Goal: Task Accomplishment & Management: Manage account settings

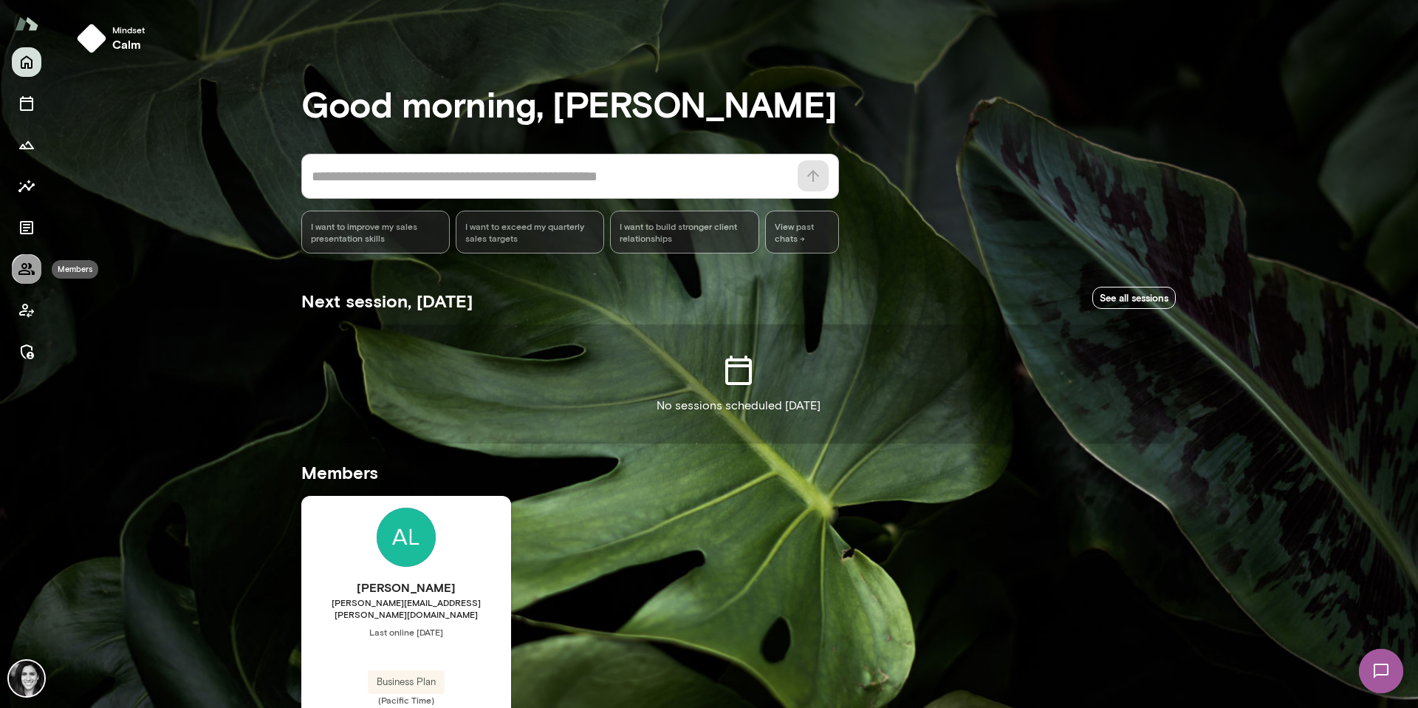
click at [14, 278] on button "Members" at bounding box center [27, 269] width 30 height 30
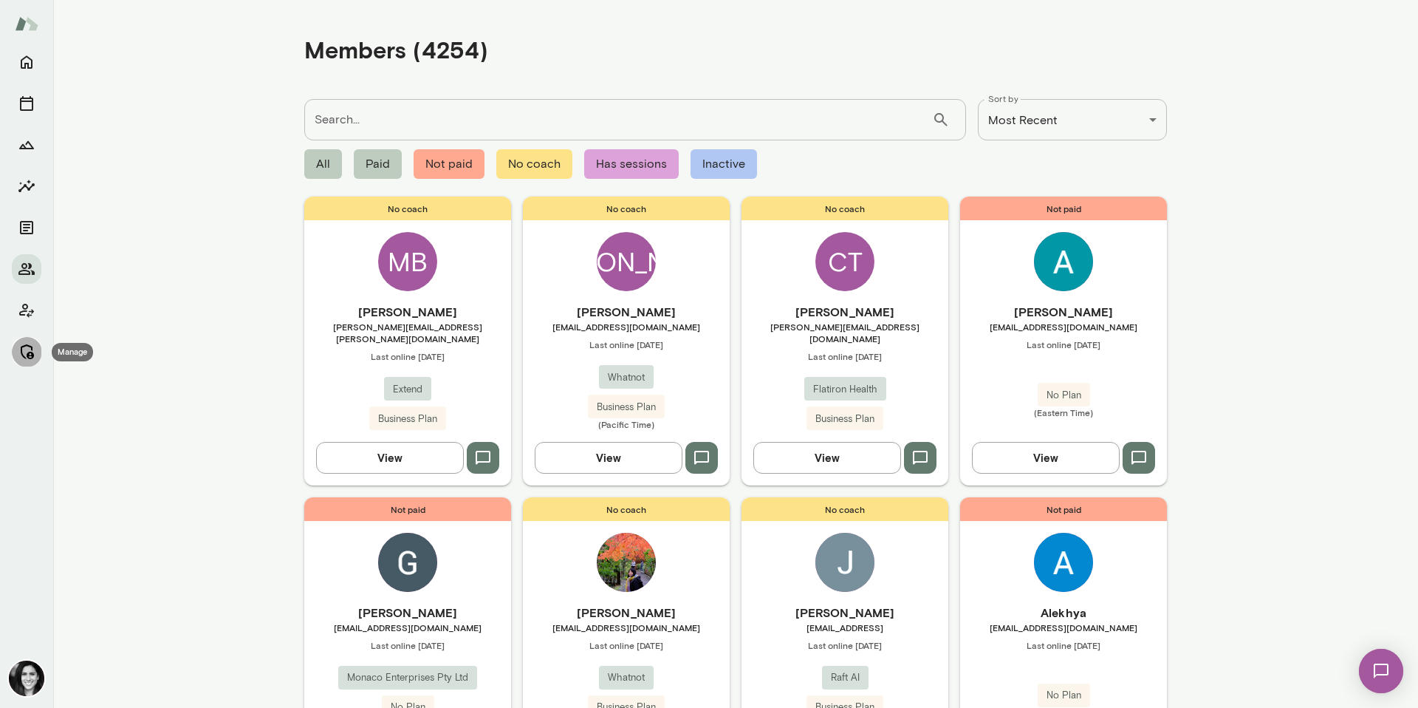
click at [30, 361] on button "Manage" at bounding box center [27, 352] width 30 height 30
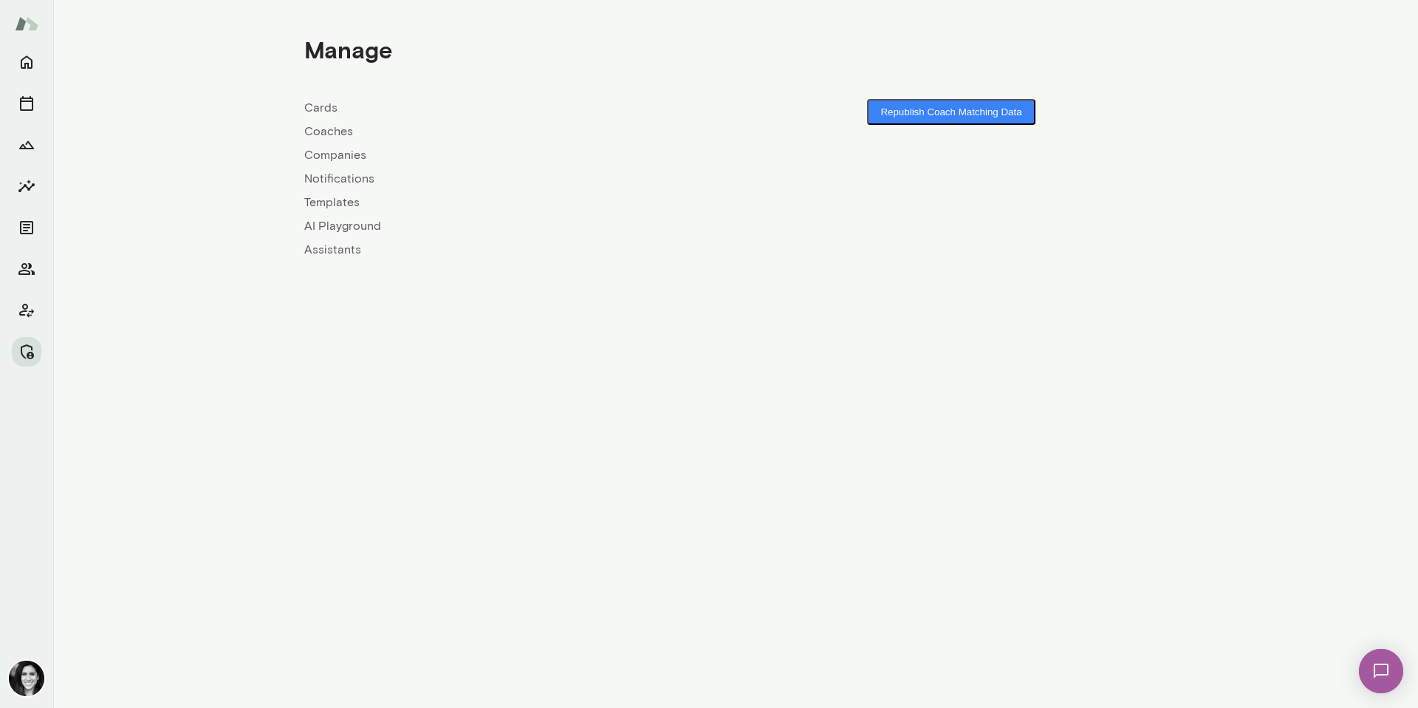
click at [312, 145] on div "Cards Coaches Companies Notifications Templates AI Playground Assistants" at bounding box center [519, 179] width 431 height 160
click at [326, 131] on link "Coaches" at bounding box center [519, 132] width 431 height 18
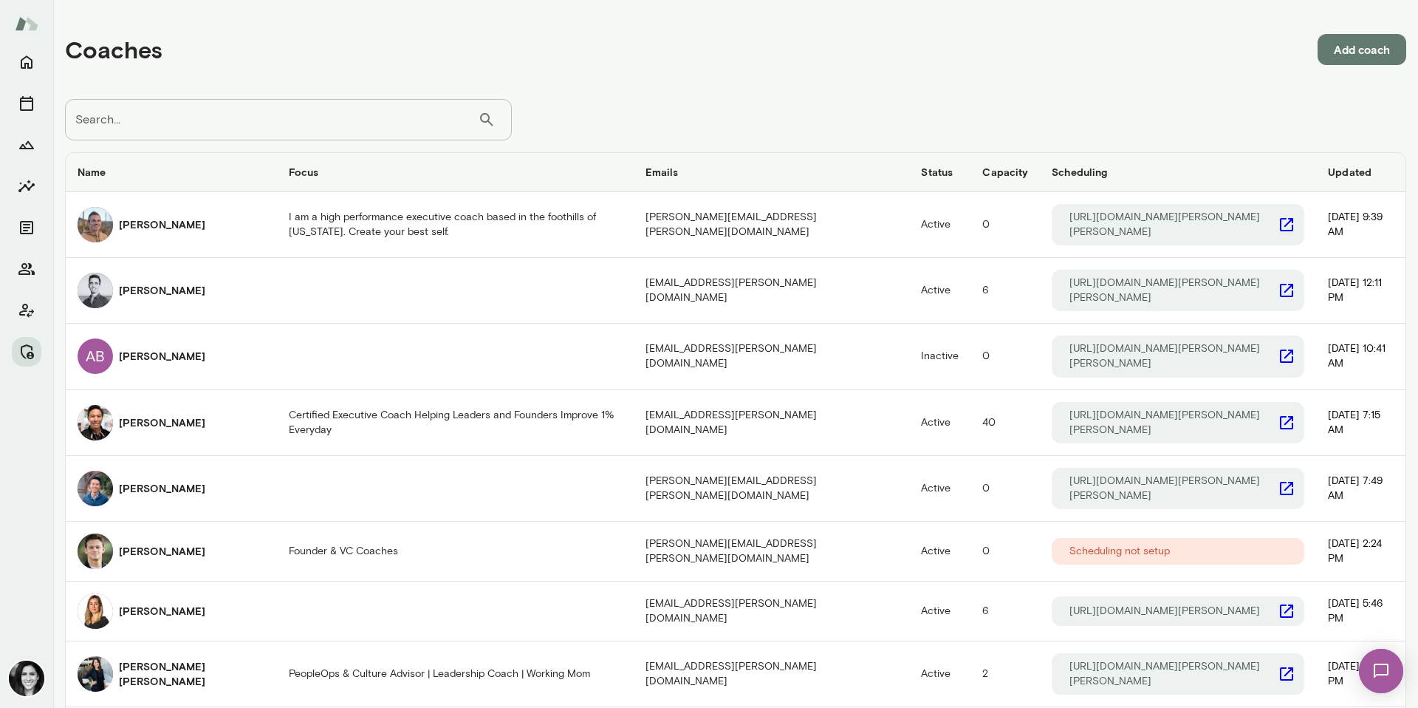
click at [17, 283] on div at bounding box center [27, 206] width 30 height 319
click at [28, 270] on icon "Members" at bounding box center [26, 269] width 16 height 12
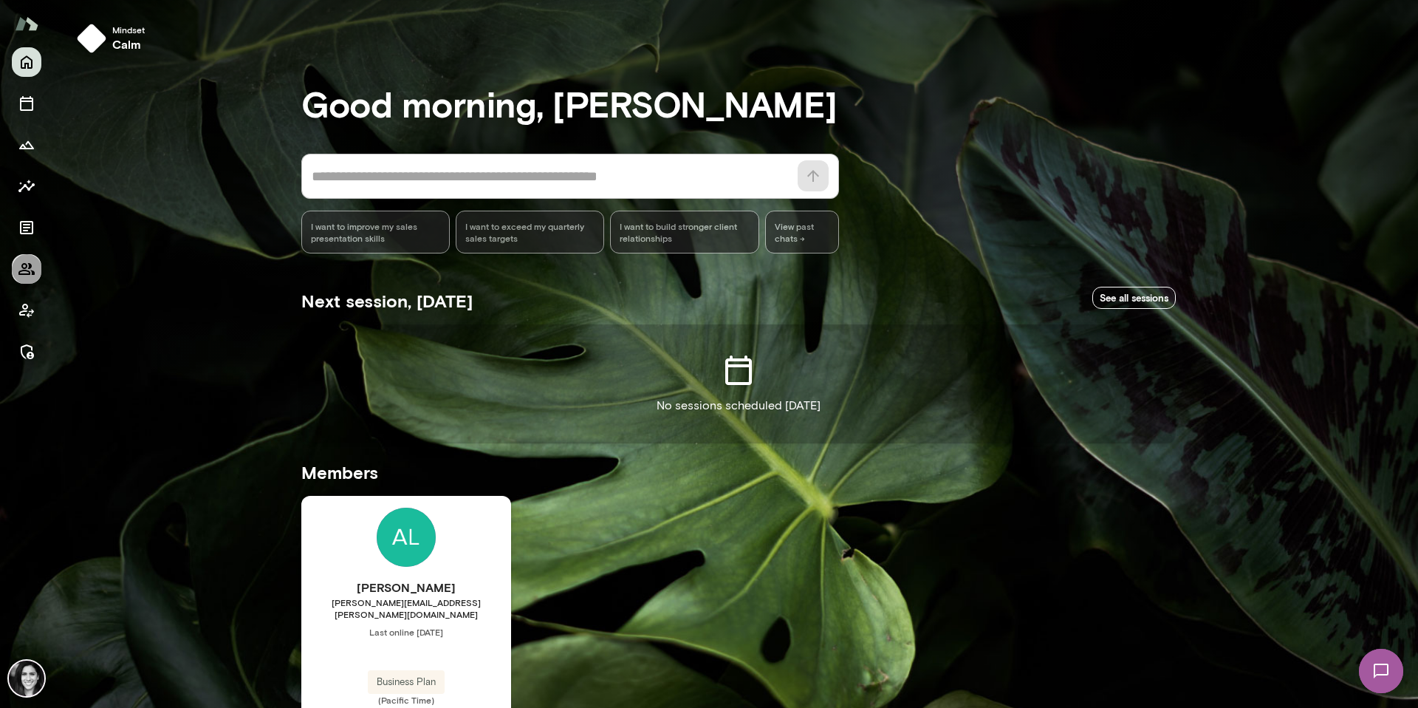
click at [20, 273] on icon "Members" at bounding box center [27, 269] width 18 height 18
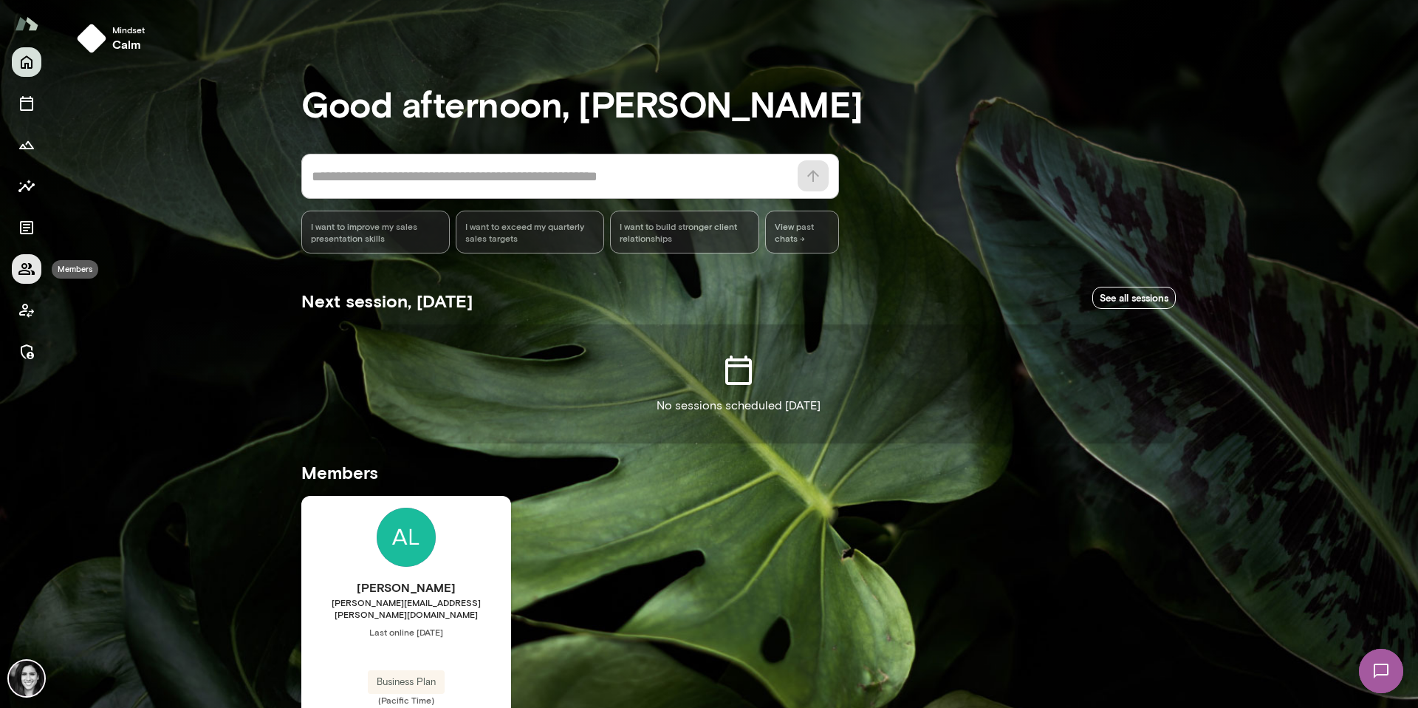
click at [35, 257] on button "Members" at bounding box center [27, 269] width 30 height 30
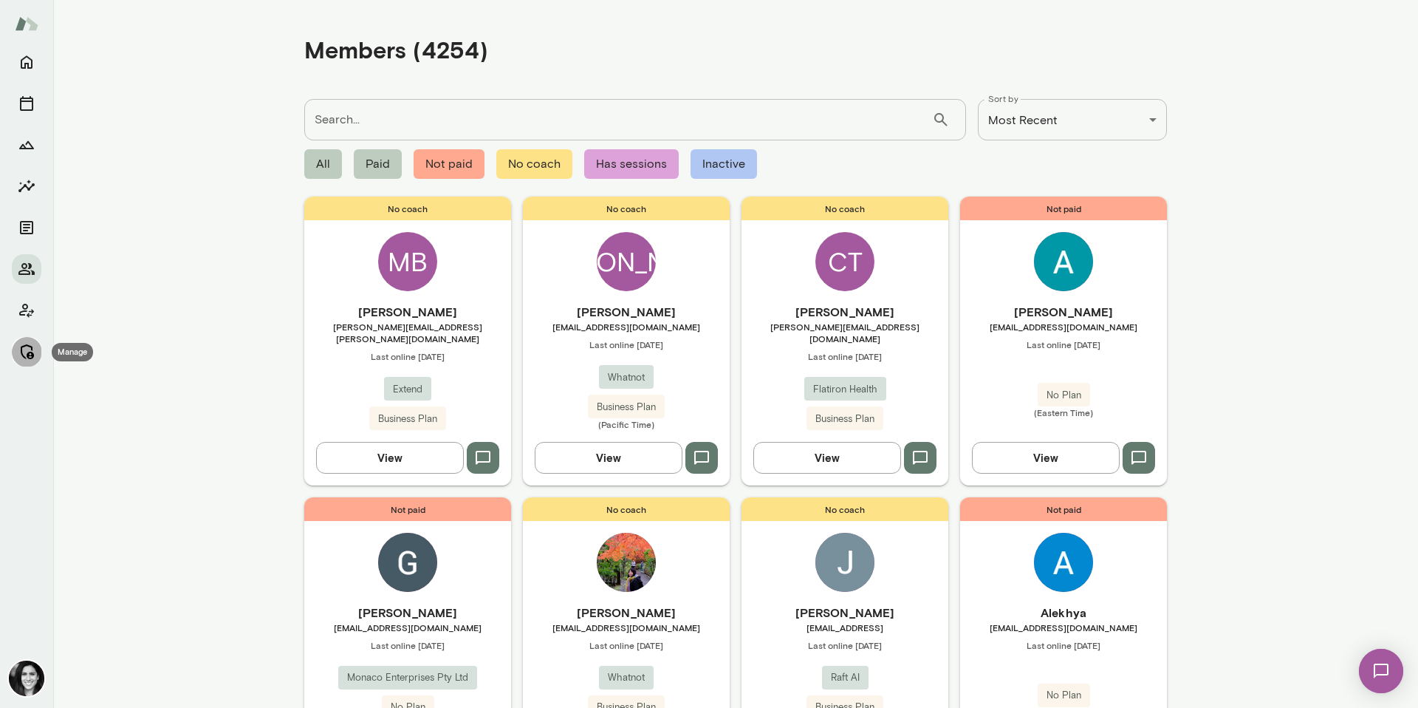
click at [25, 364] on button "Manage" at bounding box center [27, 352] width 30 height 30
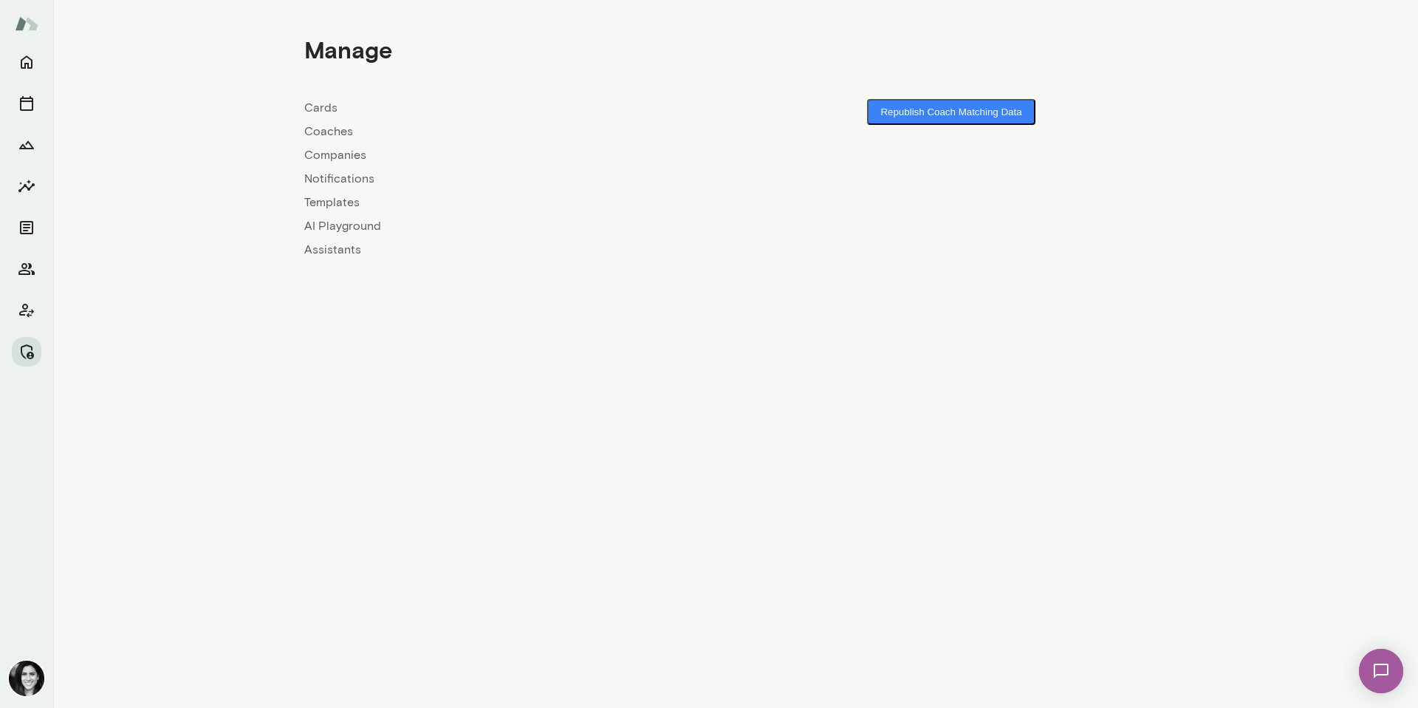
click at [328, 131] on link "Coaches" at bounding box center [519, 132] width 431 height 18
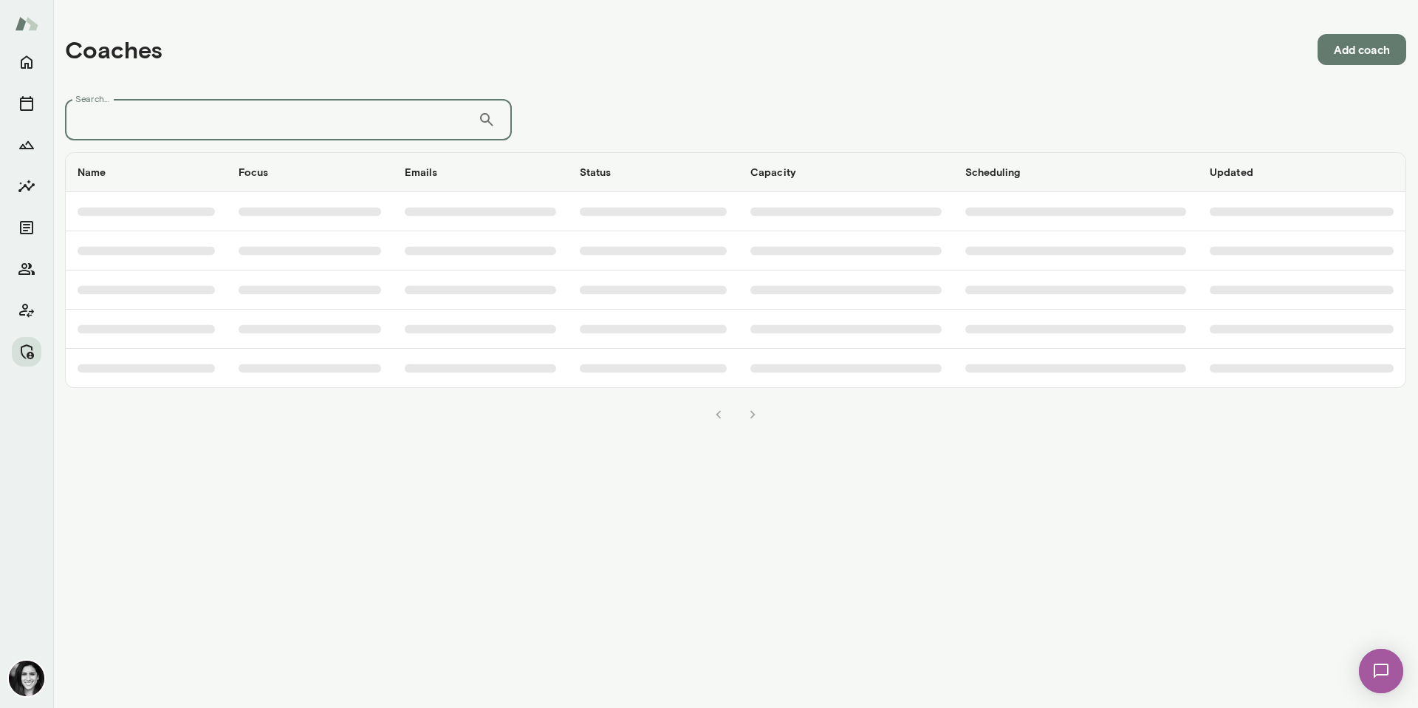
click at [114, 132] on input "Search..." at bounding box center [271, 119] width 413 height 41
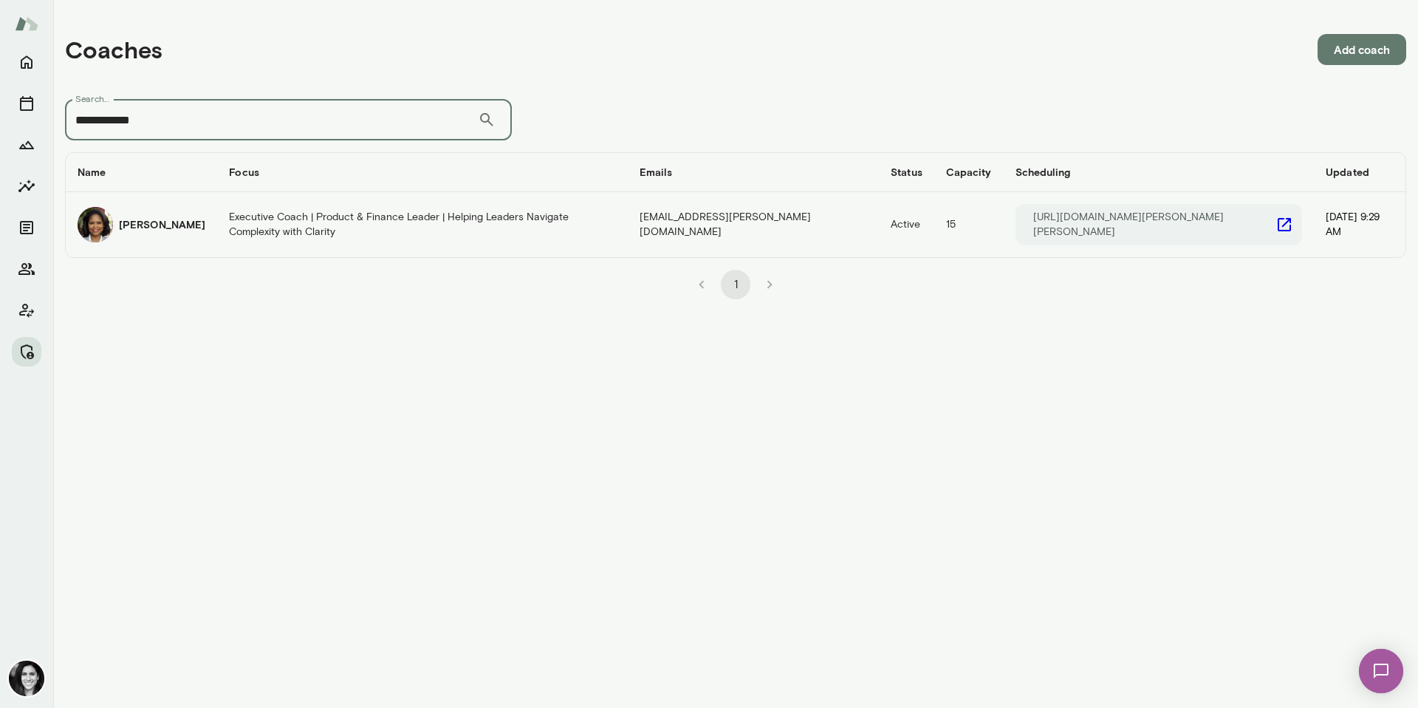
type input "**********"
click at [116, 212] on div "Cheryl Mills" at bounding box center [142, 224] width 128 height 35
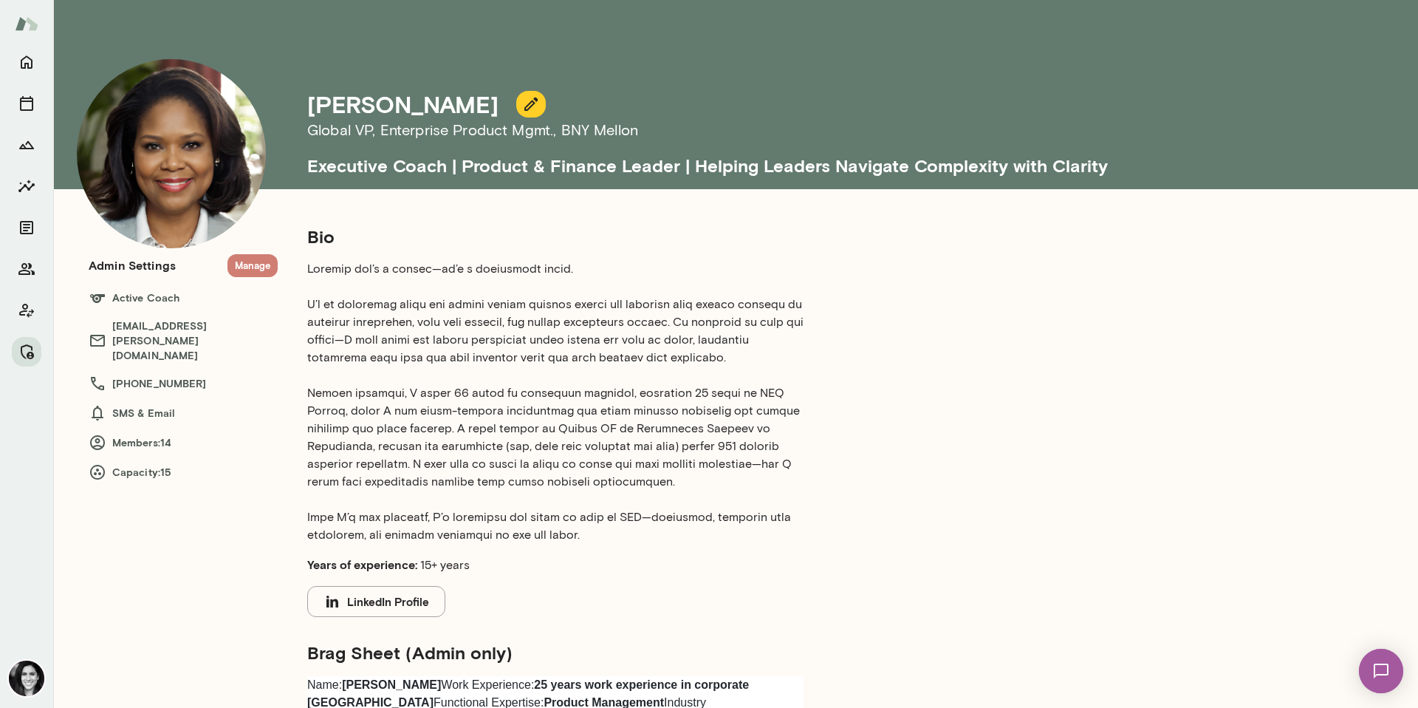
click at [266, 260] on button "Manage" at bounding box center [252, 265] width 50 height 23
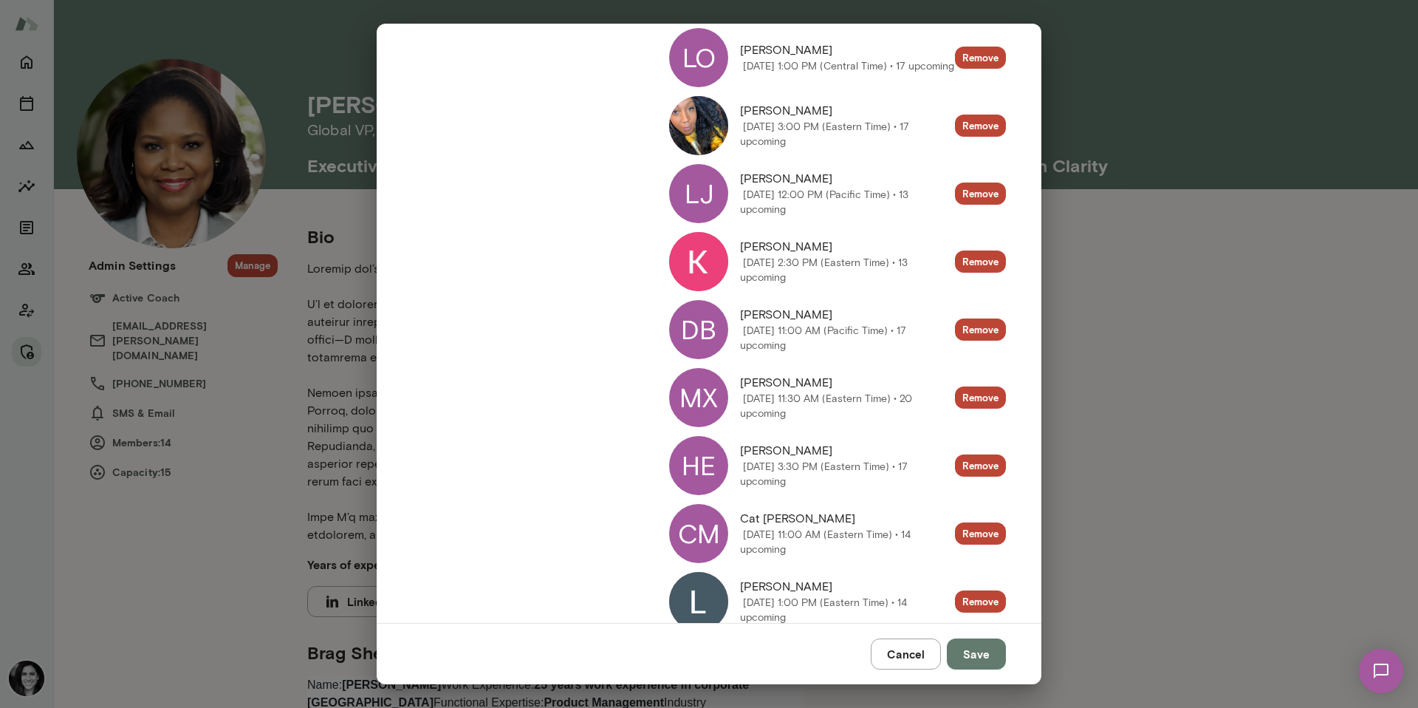
scroll to position [616, 0]
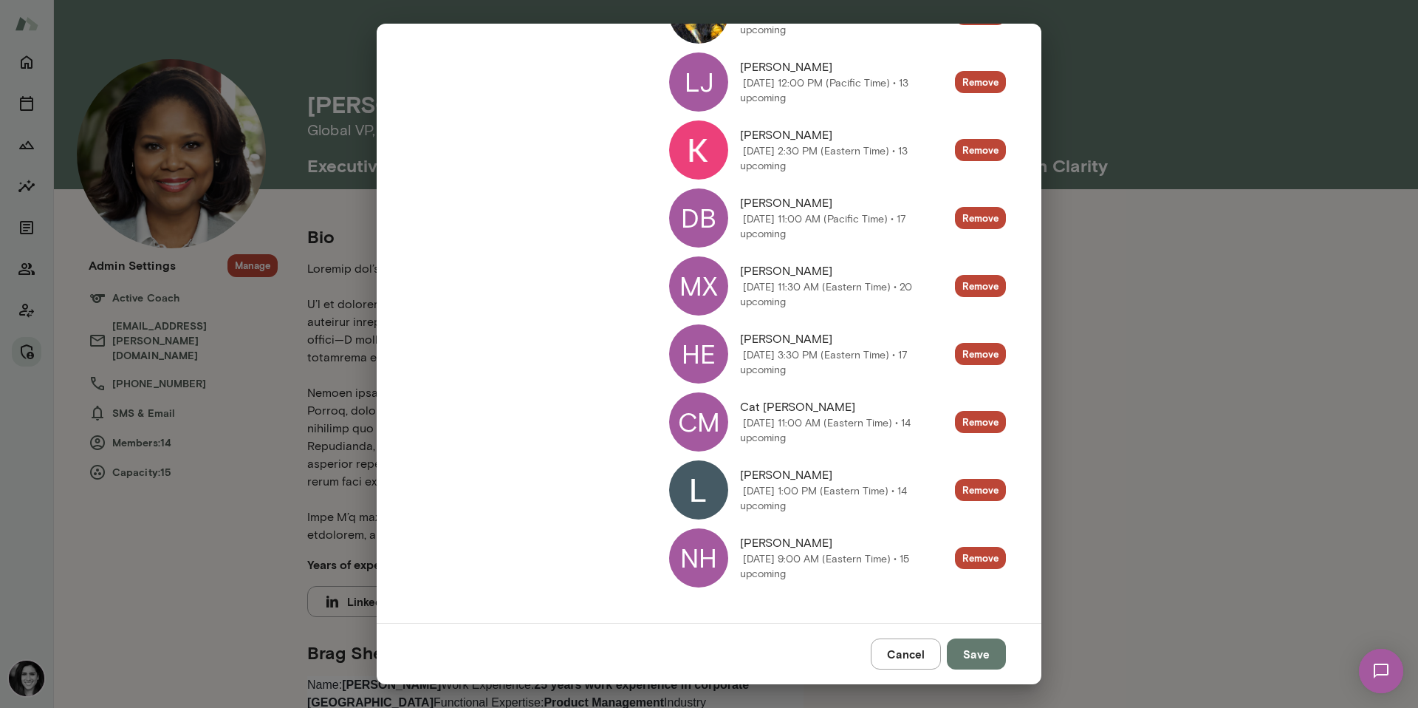
click at [696, 544] on div "NH" at bounding box center [698, 557] width 59 height 59
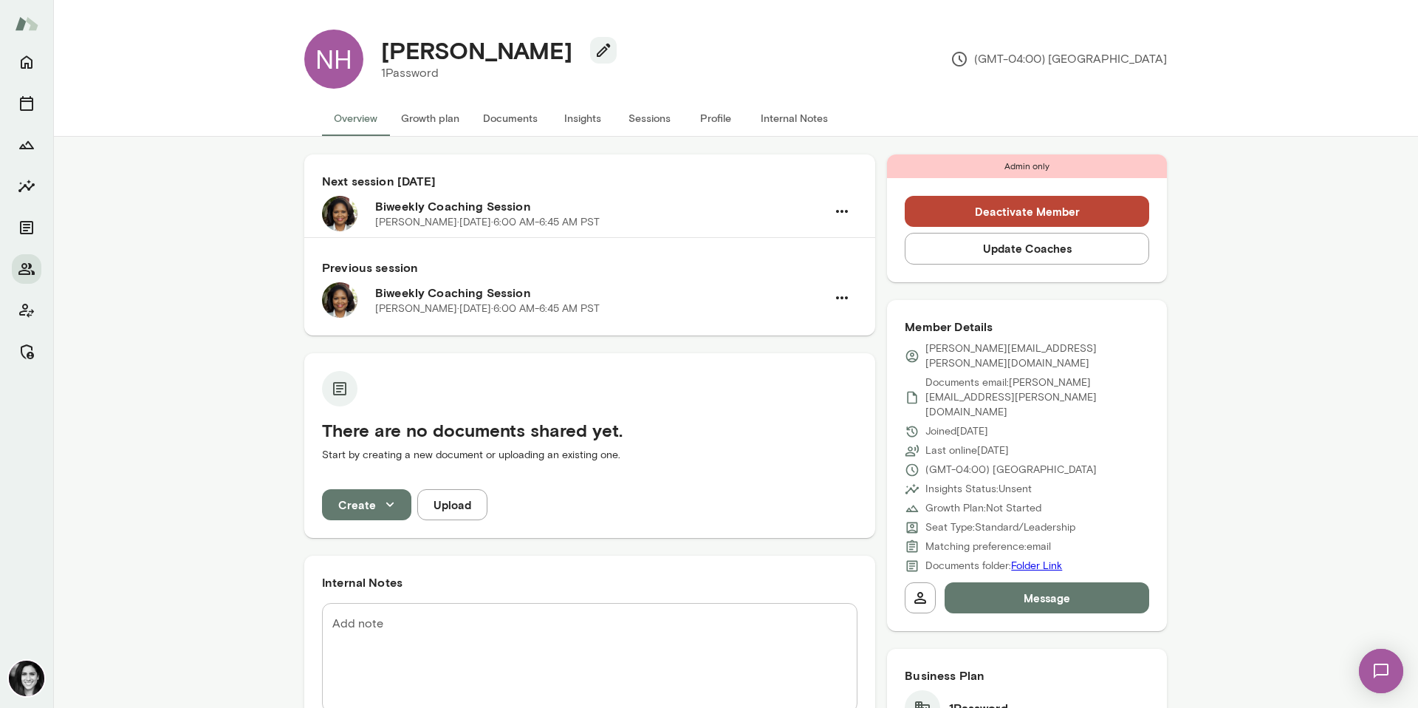
click at [699, 123] on button "Profile" at bounding box center [715, 117] width 66 height 35
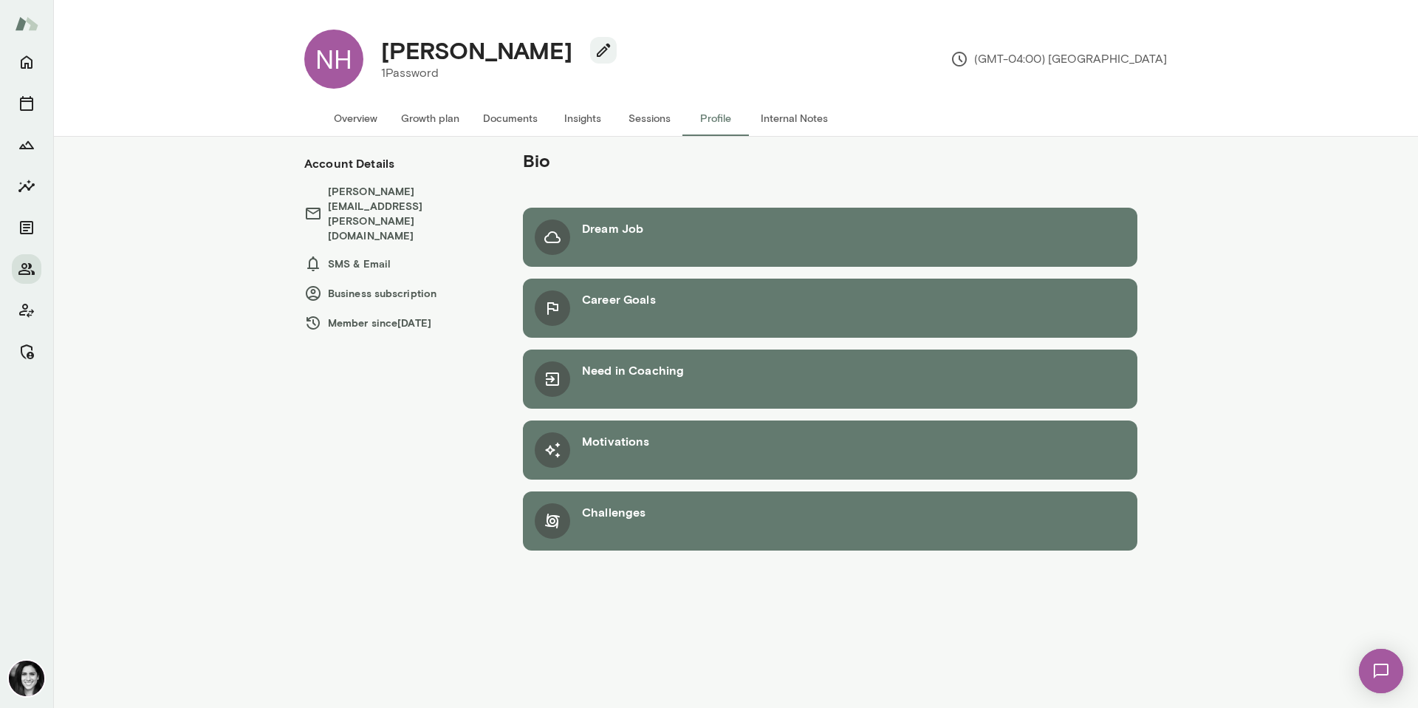
click at [375, 131] on button "Overview" at bounding box center [355, 117] width 67 height 35
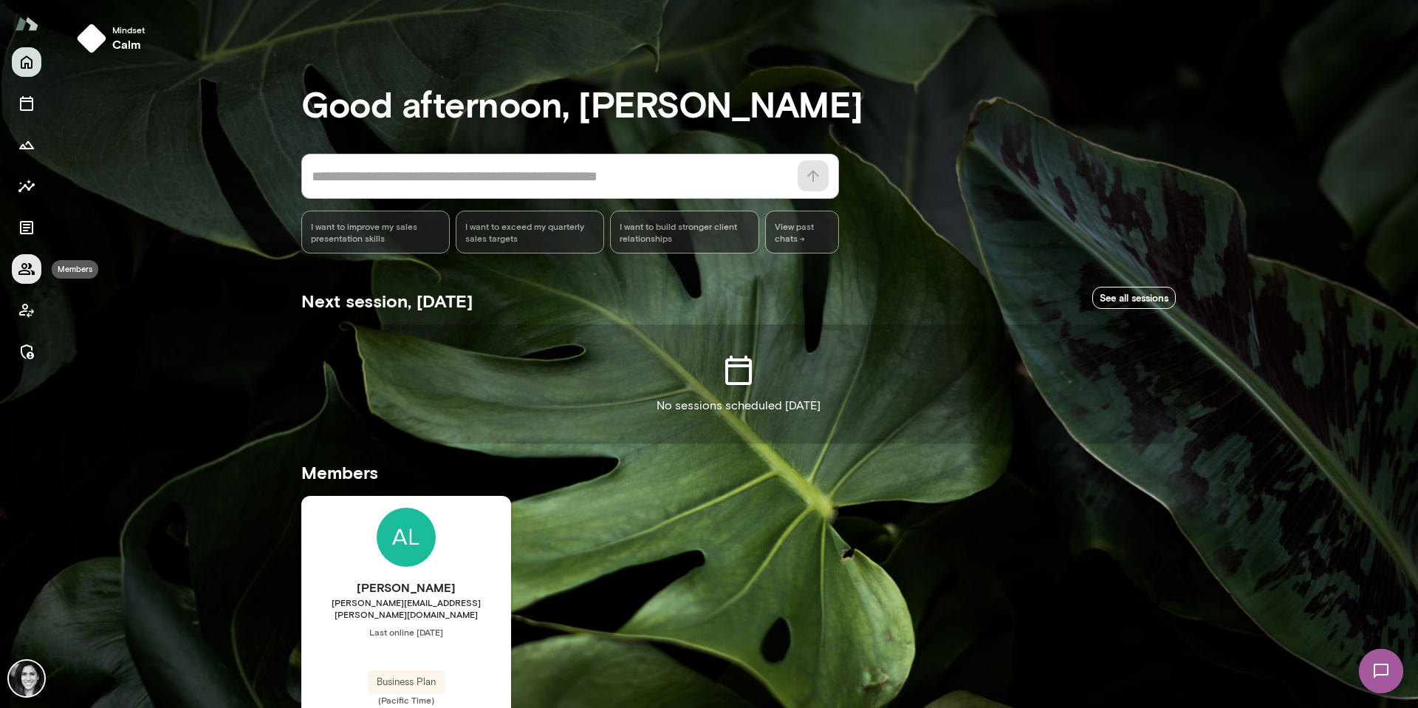
click at [32, 270] on icon "Members" at bounding box center [27, 269] width 18 height 18
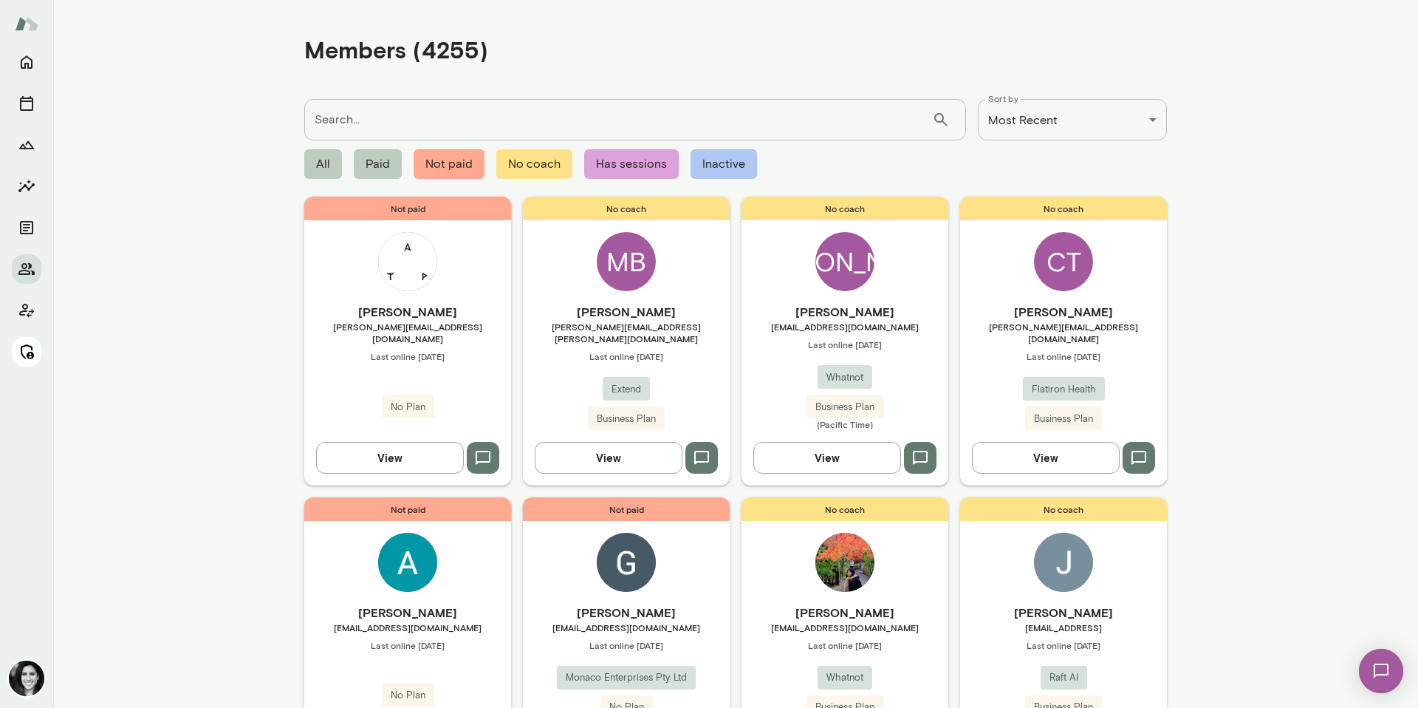
click at [33, 351] on icon "Manage" at bounding box center [27, 352] width 18 height 18
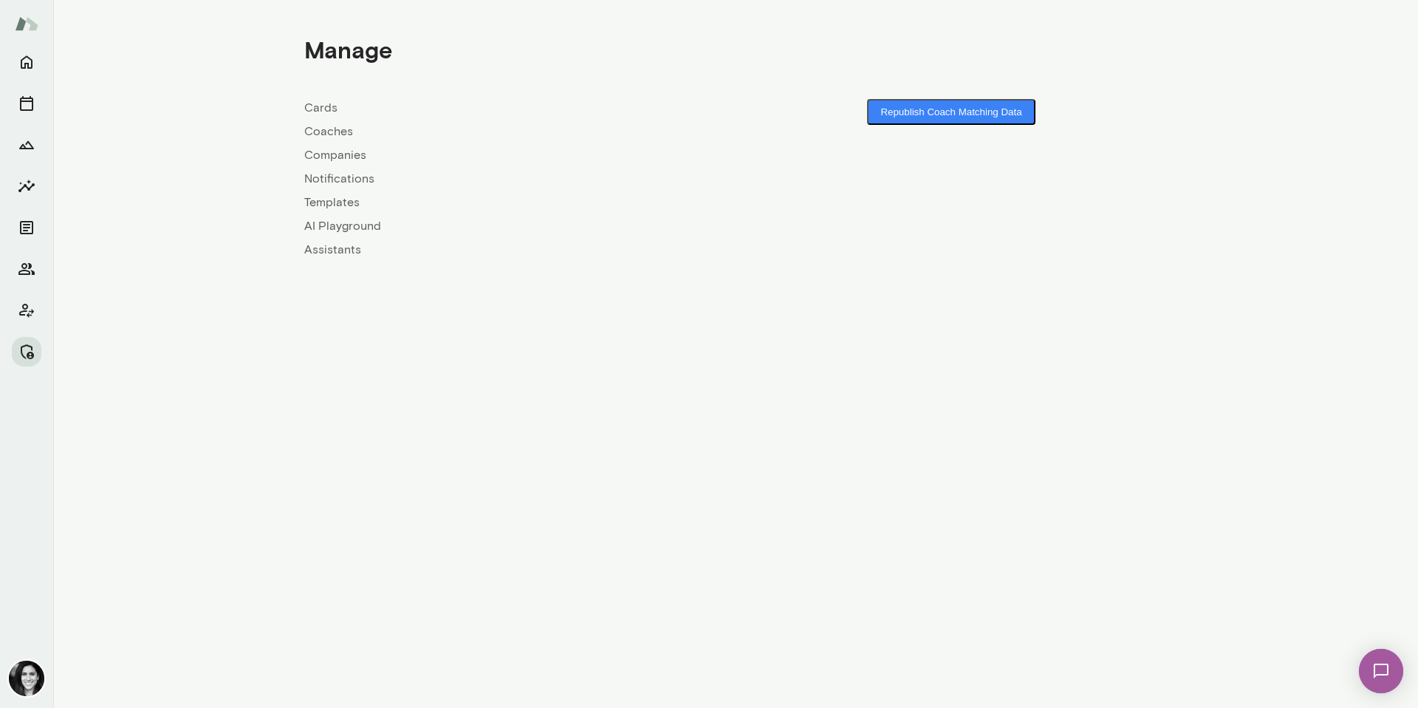
click at [348, 137] on link "Coaches" at bounding box center [519, 132] width 431 height 18
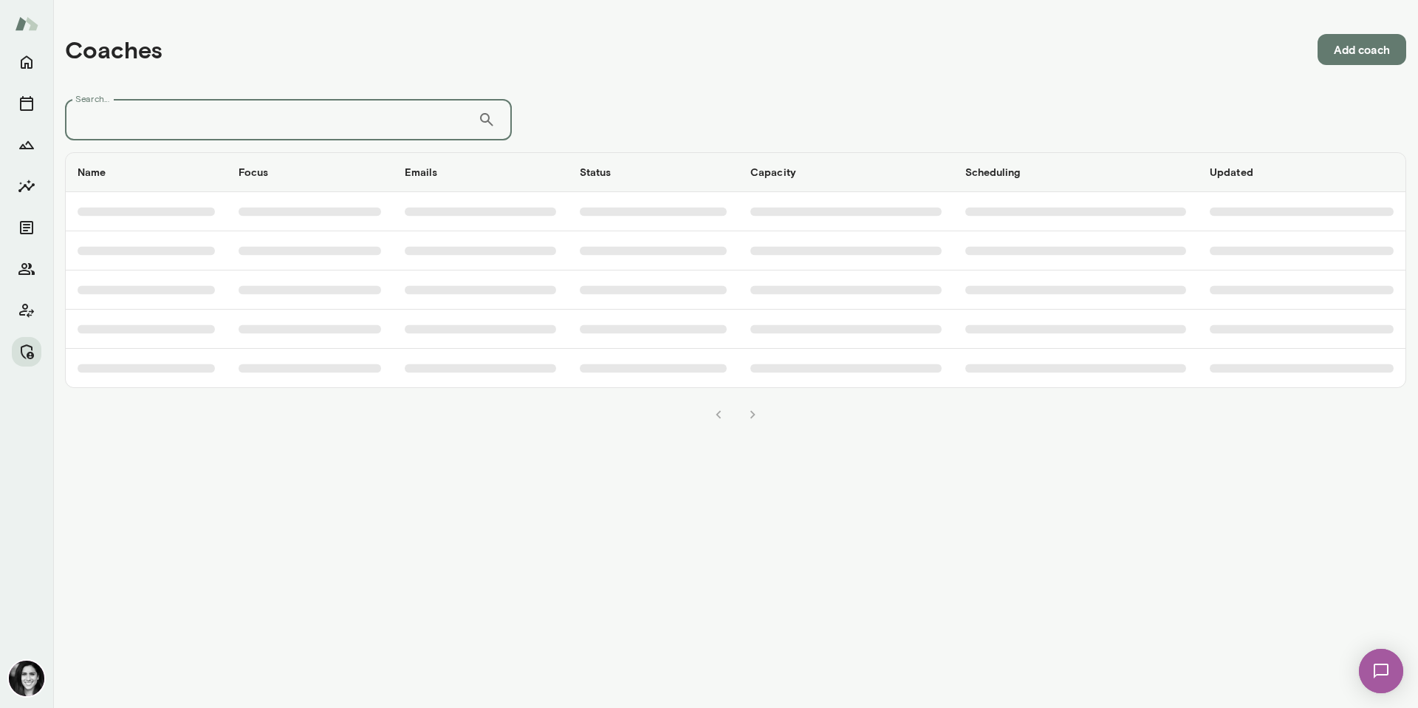
click at [348, 137] on input "Search..." at bounding box center [271, 119] width 413 height 41
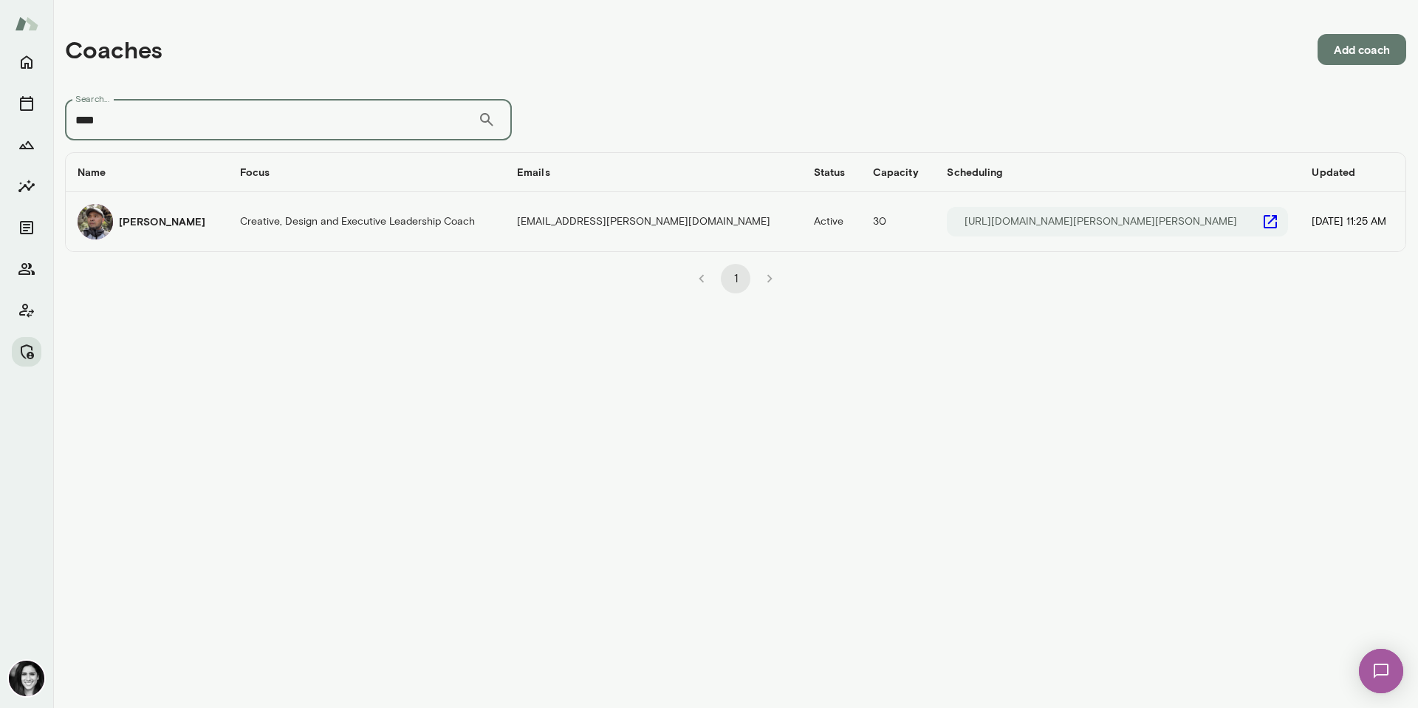
type input "****"
click at [223, 242] on td "[PERSON_NAME]" at bounding box center [147, 221] width 162 height 59
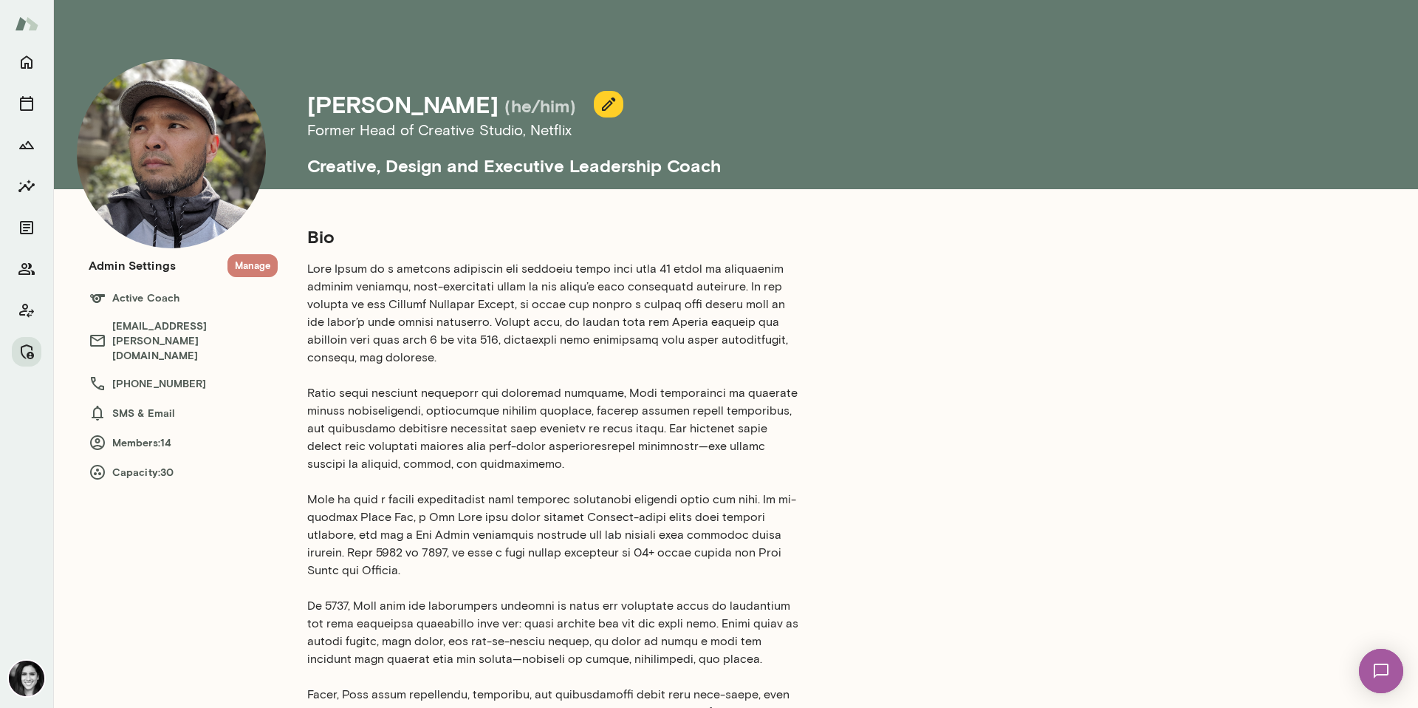
click at [250, 263] on button "Manage" at bounding box center [252, 265] width 50 height 23
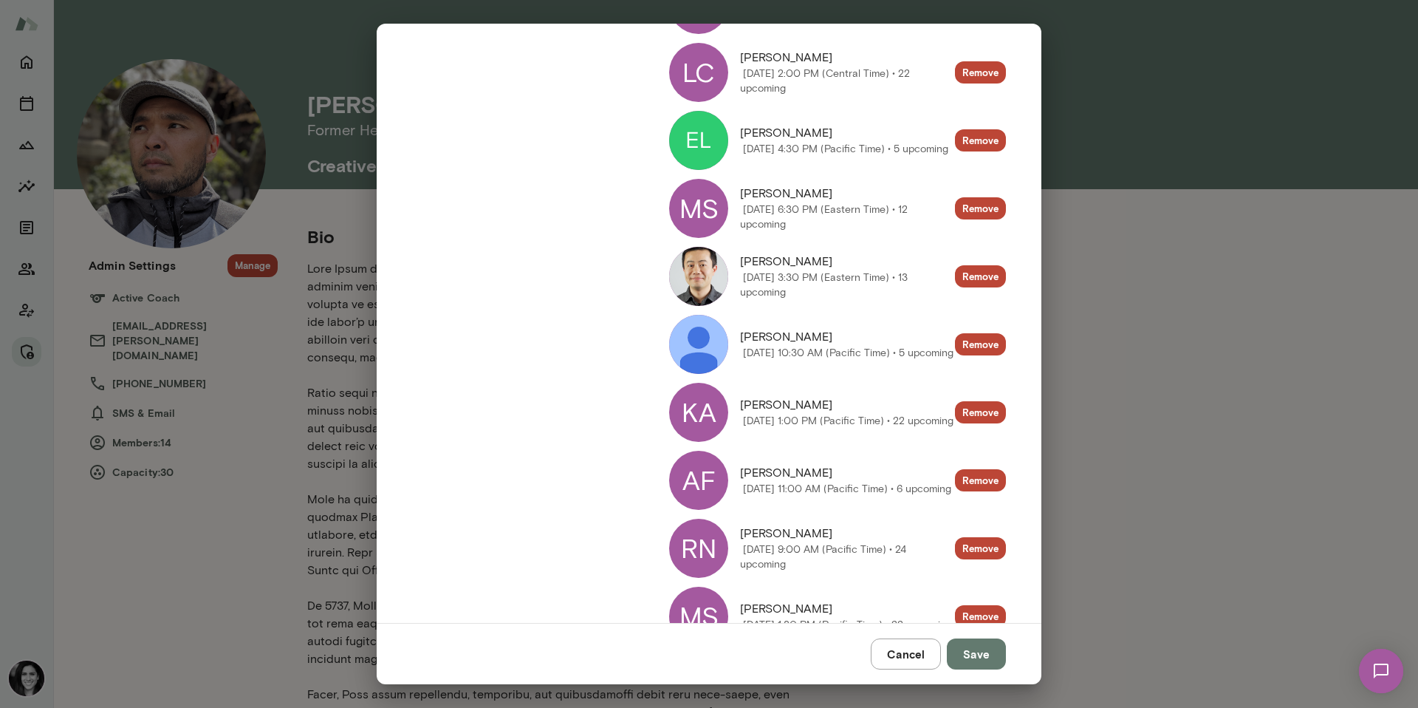
scroll to position [616, 0]
